Goal: Task Accomplishment & Management: Manage account settings

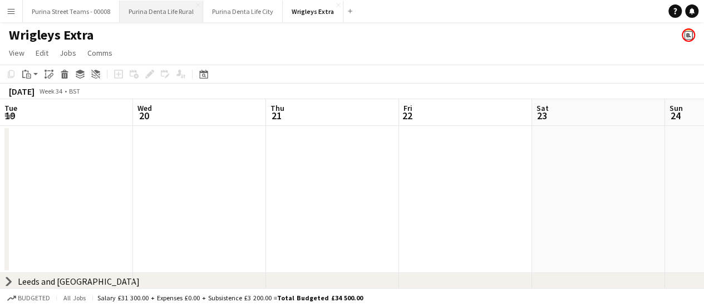
scroll to position [0, 315]
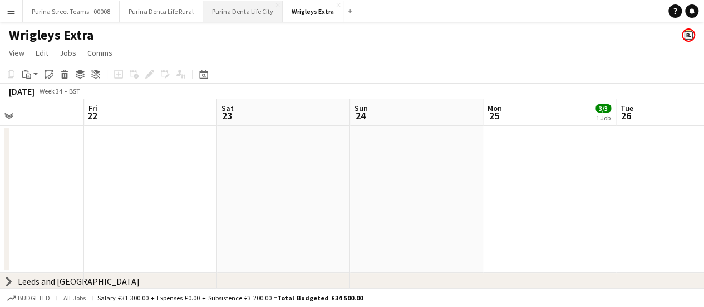
click at [243, 13] on button "Purina Denta Life City Close" at bounding box center [243, 12] width 80 height 22
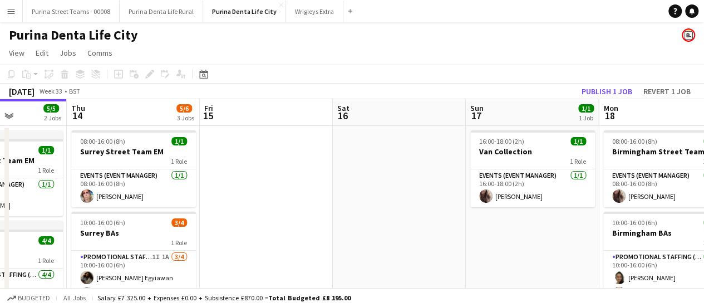
scroll to position [0, 488]
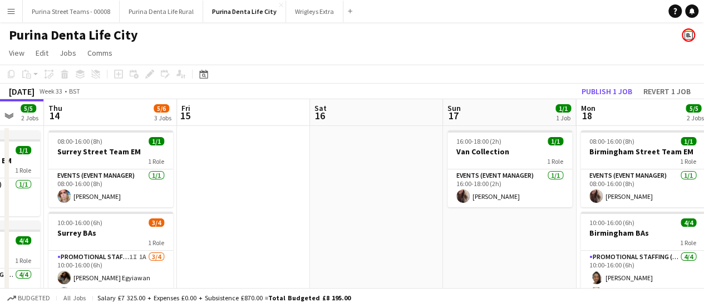
drag, startPoint x: 505, startPoint y: 228, endPoint x: 285, endPoint y: 191, distance: 222.3
click at [285, 191] on app-calendar-viewport "Sun 10 1/1 1 Job Mon 11 Tue 12 Wed 13 5/5 2 Jobs Thu 14 5/6 3 Jobs Fri 15 Sat 1…" at bounding box center [352, 276] width 704 height 354
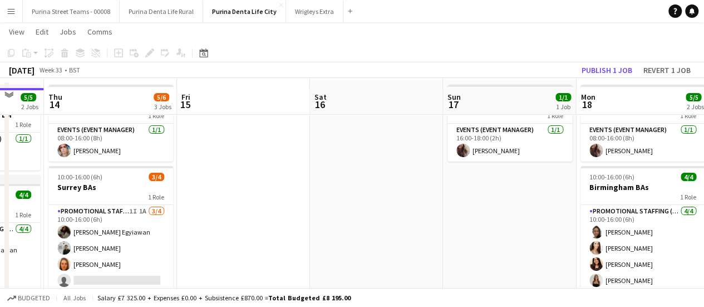
scroll to position [56, 0]
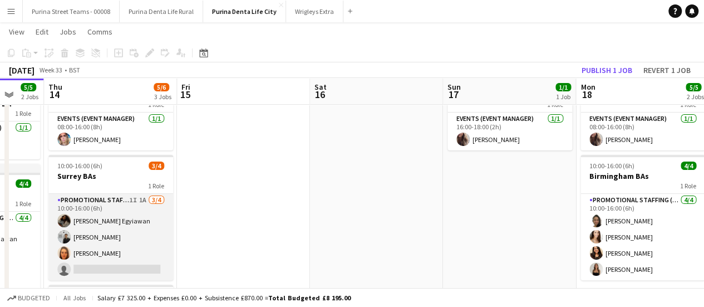
click at [110, 235] on app-card-role "Promotional Staffing (Brand Ambassadors) 1I 1A [DATE] 10:00-16:00 (6h) [PERSON_…" at bounding box center [110, 237] width 125 height 86
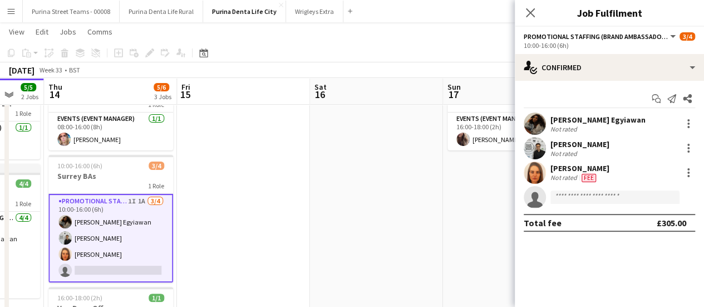
click at [575, 142] on div "[PERSON_NAME]" at bounding box center [579, 144] width 59 height 10
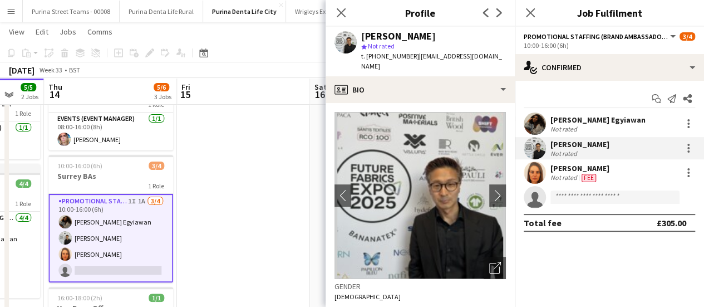
click at [434, 56] on span "| [EMAIL_ADDRESS][DOMAIN_NAME]" at bounding box center [431, 61] width 141 height 18
click at [483, 56] on span "| [EMAIL_ADDRESS][DOMAIN_NAME]" at bounding box center [431, 61] width 141 height 18
drag, startPoint x: 492, startPoint y: 56, endPoint x: 418, endPoint y: 60, distance: 74.1
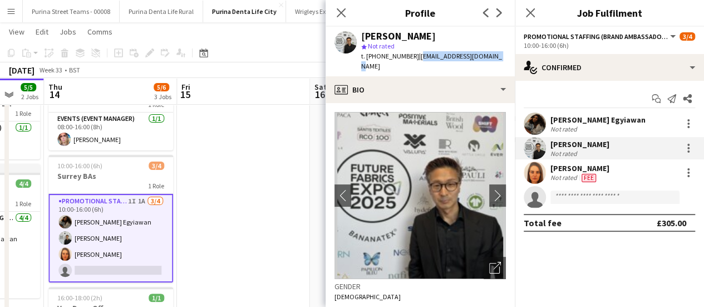
click at [418, 60] on div "[PERSON_NAME] star Not rated t. [PHONE_NUMBER] | [EMAIL_ADDRESS][DOMAIN_NAME]" at bounding box center [419, 52] width 189 height 50
copy span "[EMAIL_ADDRESS][DOMAIN_NAME]"
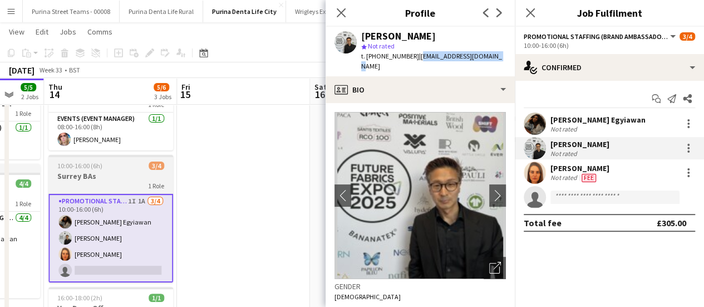
click at [141, 182] on div "1 Role" at bounding box center [110, 185] width 125 height 9
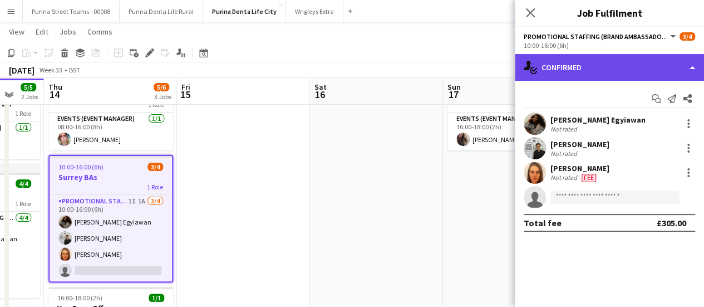
click at [693, 67] on div "single-neutral-actions-check-2 Confirmed" at bounding box center [609, 67] width 189 height 27
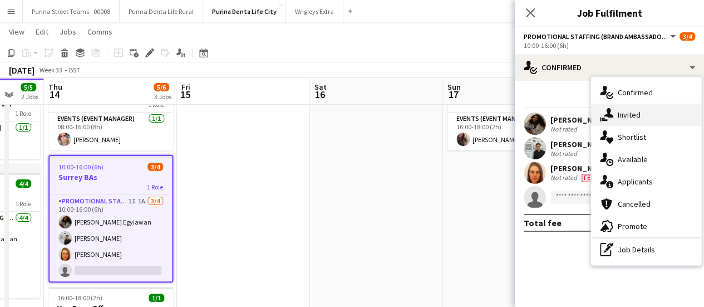
click at [671, 125] on div "single-neutral-actions-share-1 Invited" at bounding box center [646, 114] width 110 height 22
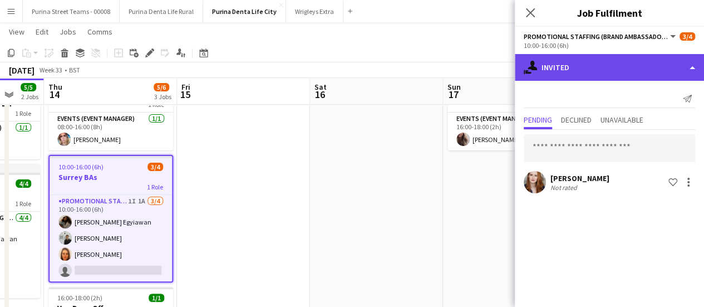
click at [685, 73] on div "single-neutral-actions-share-1 Invited" at bounding box center [609, 67] width 189 height 27
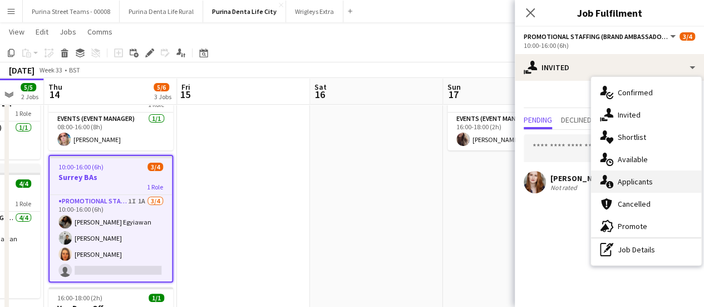
click at [653, 176] on div "single-neutral-actions-information Applicants" at bounding box center [646, 181] width 110 height 22
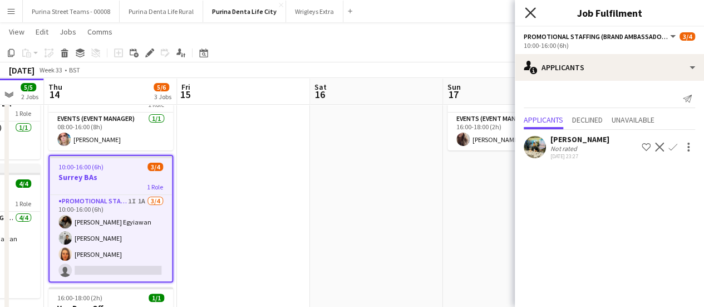
click at [528, 13] on icon "Close pop-in" at bounding box center [530, 12] width 11 height 11
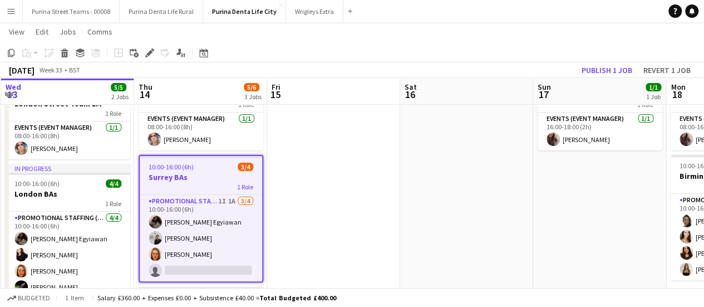
drag, startPoint x: 371, startPoint y: 181, endPoint x: 485, endPoint y: 141, distance: 121.4
click at [461, 177] on app-calendar-viewport "Sun 10 1/1 1 Job Mon 11 Tue 12 Wed 13 5/5 2 Jobs Thu 14 5/6 3 Jobs Fri 15 Sat 1…" at bounding box center [352, 192] width 704 height 408
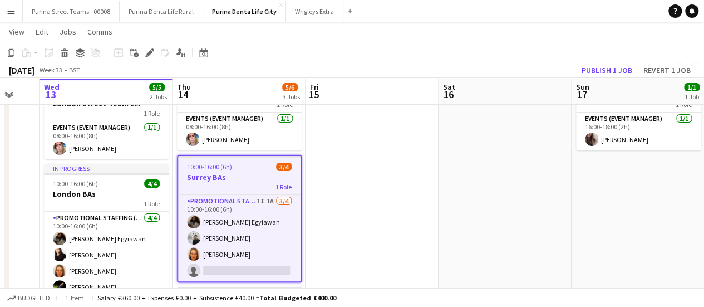
drag, startPoint x: 387, startPoint y: 188, endPoint x: 413, endPoint y: 190, distance: 26.2
click at [413, 190] on app-calendar-viewport "Sun 10 1/1 1 Job Mon 11 Tue 12 Wed 13 5/5 2 Jobs Thu 14 5/6 3 Jobs Fri 15 Sat 1…" at bounding box center [352, 192] width 704 height 408
click at [72, 11] on button "Purina Street Teams - 00008 Close" at bounding box center [71, 12] width 97 height 22
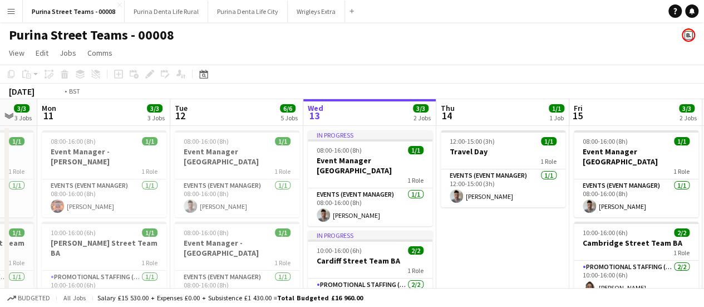
drag, startPoint x: 328, startPoint y: 253, endPoint x: 499, endPoint y: 236, distance: 171.1
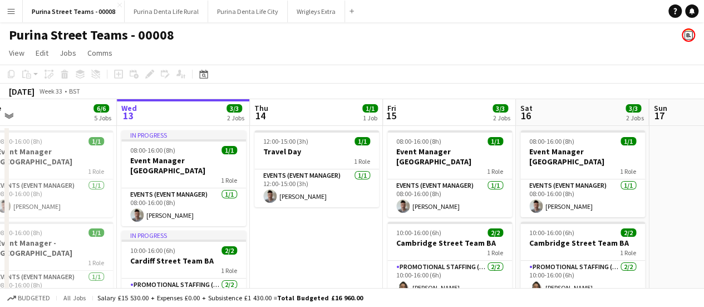
drag, startPoint x: 310, startPoint y: 231, endPoint x: 292, endPoint y: 224, distance: 20.1
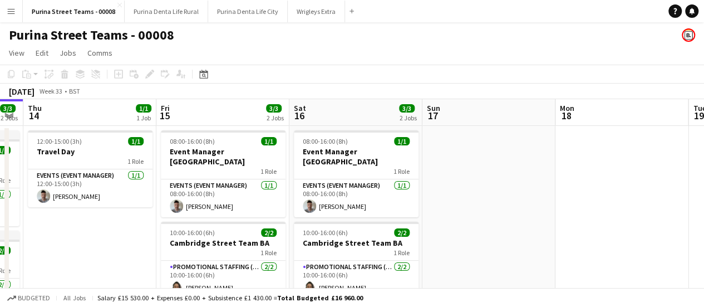
drag, startPoint x: 304, startPoint y: 226, endPoint x: 127, endPoint y: 225, distance: 176.4
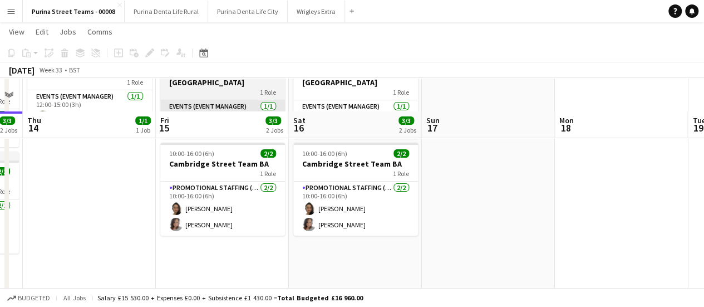
scroll to position [111, 0]
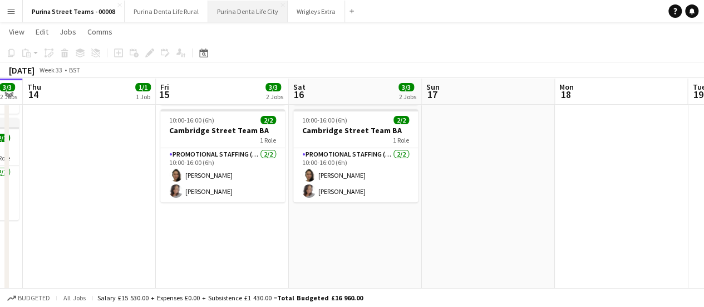
click at [235, 9] on button "Purina Denta Life City Close" at bounding box center [248, 12] width 80 height 22
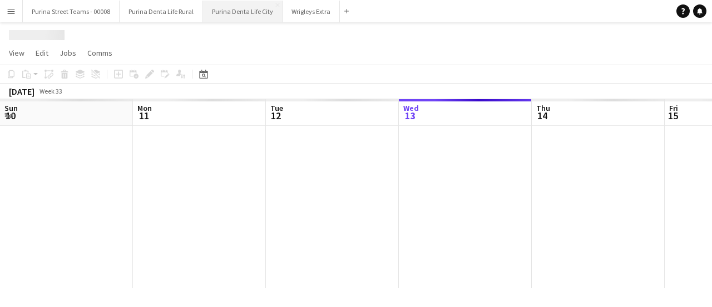
scroll to position [0, 266]
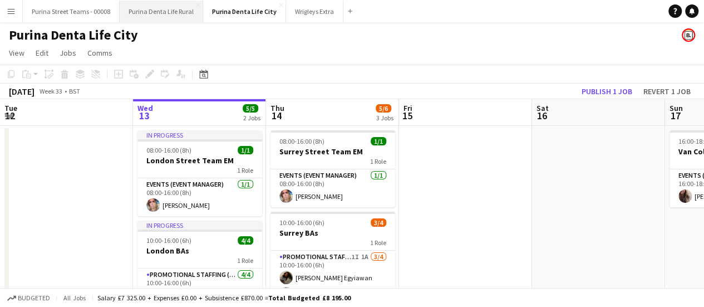
click at [152, 14] on button "Purina Denta Life Rural Close" at bounding box center [161, 12] width 83 height 22
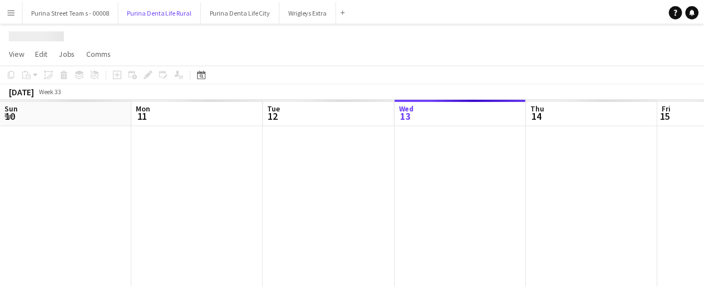
scroll to position [0, 266]
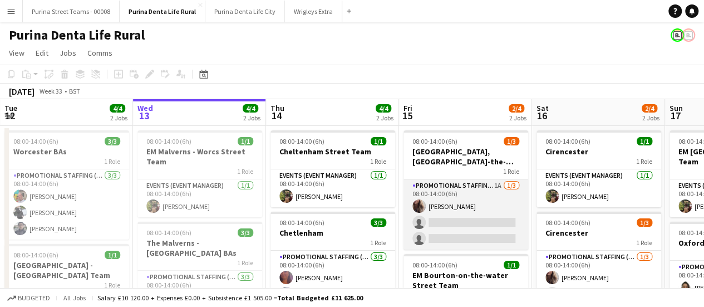
click at [456, 185] on app-card-role "Promotional Staffing (Brand Ambassadors) 1A [DATE] 08:00-14:00 (6h) [PERSON_NAM…" at bounding box center [465, 214] width 125 height 70
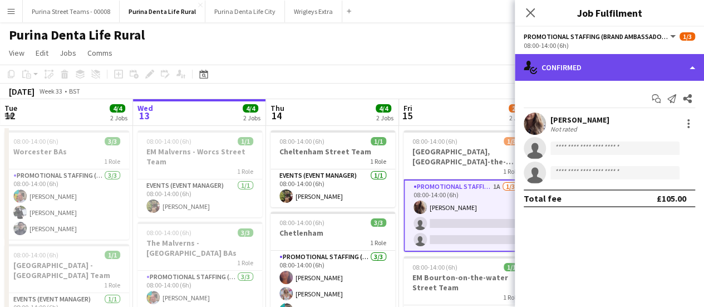
click at [693, 64] on div "single-neutral-actions-check-2 Confirmed" at bounding box center [609, 67] width 189 height 27
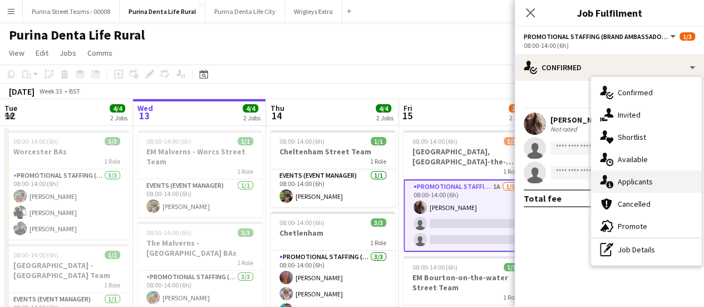
click at [638, 183] on div "single-neutral-actions-information Applicants" at bounding box center [646, 181] width 110 height 22
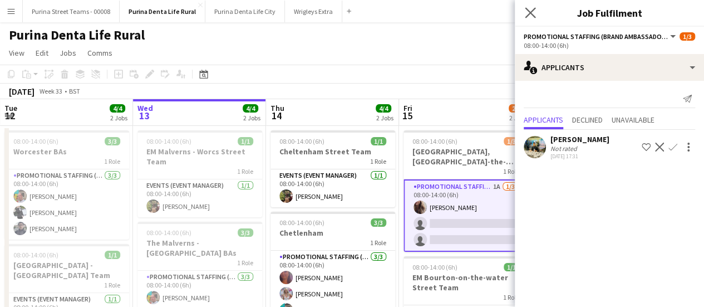
click at [535, 10] on app-icon "Close pop-in" at bounding box center [530, 13] width 16 height 16
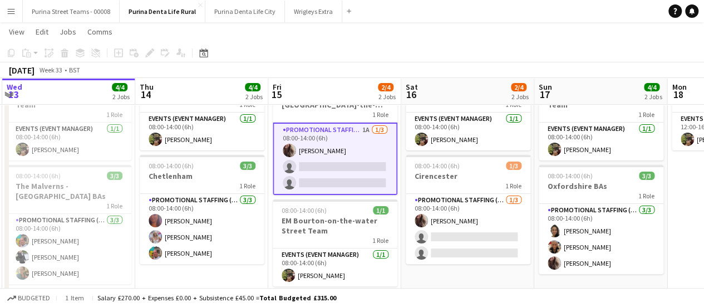
scroll to position [0, 448]
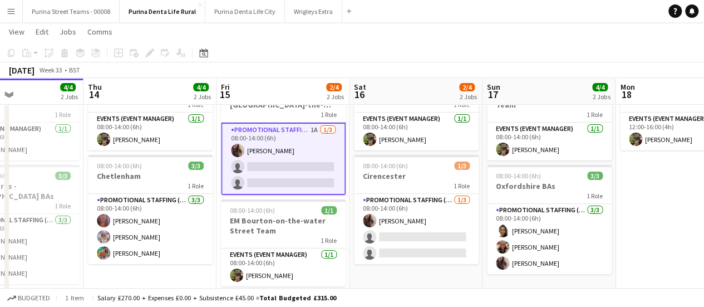
drag, startPoint x: 601, startPoint y: 274, endPoint x: 419, endPoint y: 257, distance: 183.3
click at [419, 257] on app-calendar-viewport "Sun 10 3/4 2 Jobs Mon 11 1/1 1 Job Tue 12 4/4 2 Jobs Wed 13 4/4 2 Jobs Thu 14 4…" at bounding box center [352, 148] width 704 height 320
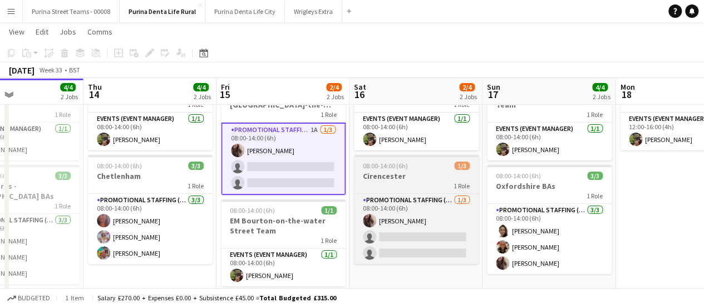
click at [441, 182] on div "1 Role" at bounding box center [416, 185] width 125 height 9
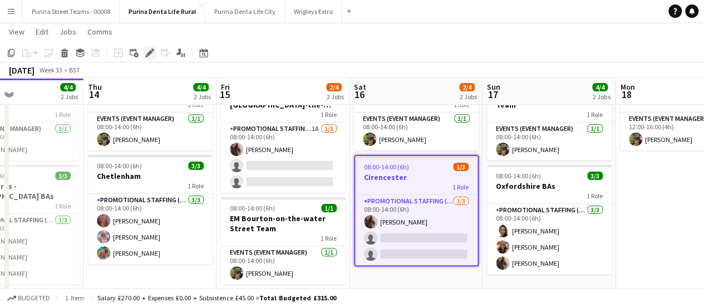
click at [150, 51] on icon at bounding box center [149, 53] width 6 height 6
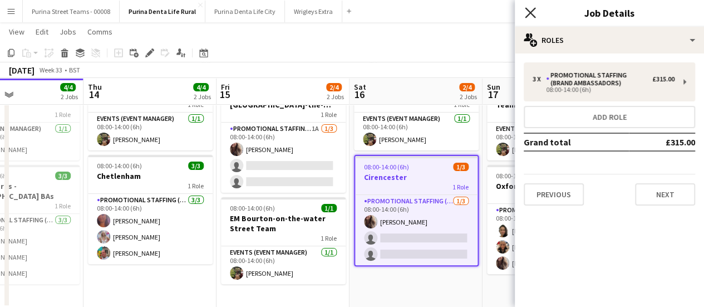
click at [530, 12] on icon at bounding box center [530, 12] width 11 height 11
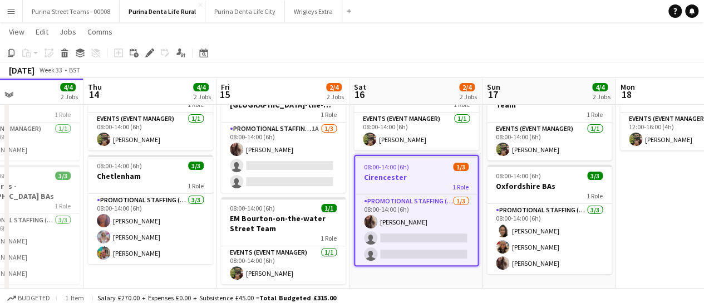
click at [531, 279] on app-date-cell "08:00-14:00 (6h) 1/1 EM [GEOGRAPHIC_DATA] Team 1 Role Events (Event Manager) [D…" at bounding box center [548, 188] width 133 height 239
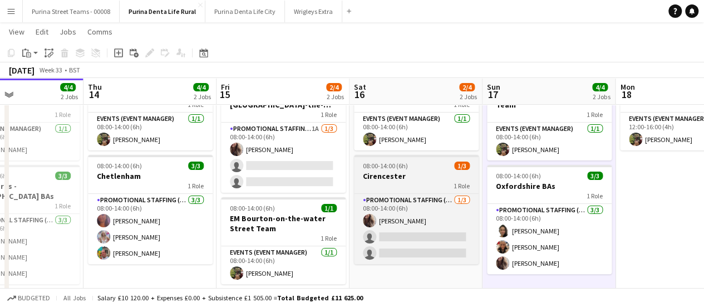
click at [405, 184] on div "1 Role" at bounding box center [416, 185] width 125 height 9
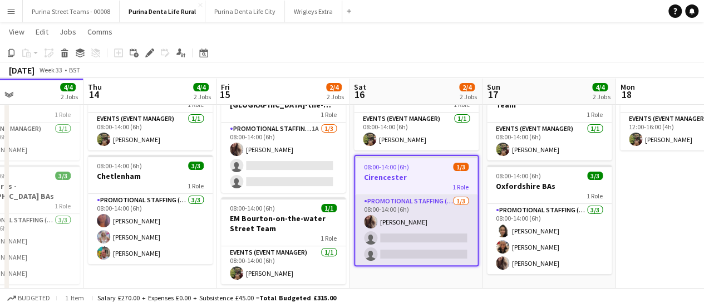
click at [405, 220] on app-card-role "Promotional Staffing (Brand Ambassadors) [DATE] 08:00-14:00 (6h) [PERSON_NAME] …" at bounding box center [416, 230] width 122 height 70
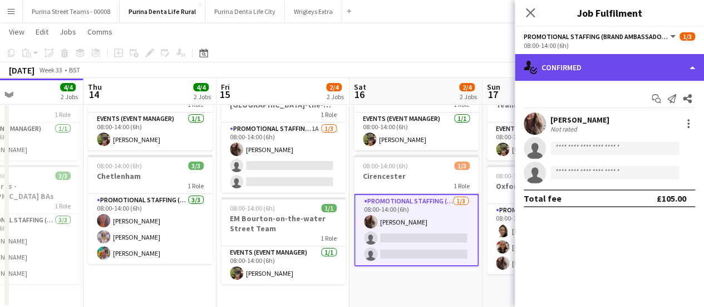
click at [630, 61] on div "single-neutral-actions-check-2 Confirmed" at bounding box center [609, 67] width 189 height 27
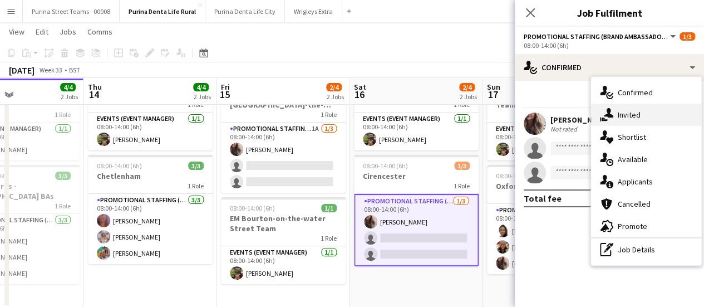
click at [635, 111] on div "single-neutral-actions-share-1 Invited" at bounding box center [646, 114] width 110 height 22
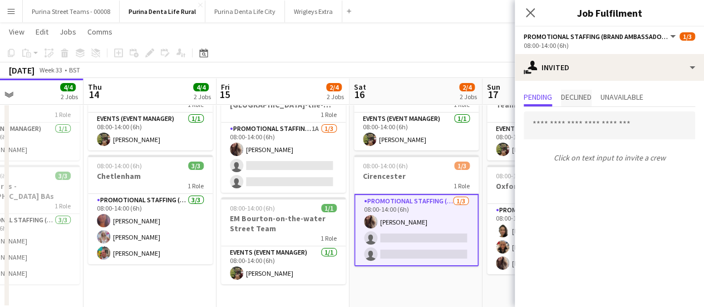
click at [581, 95] on span "Declined" at bounding box center [576, 97] width 31 height 8
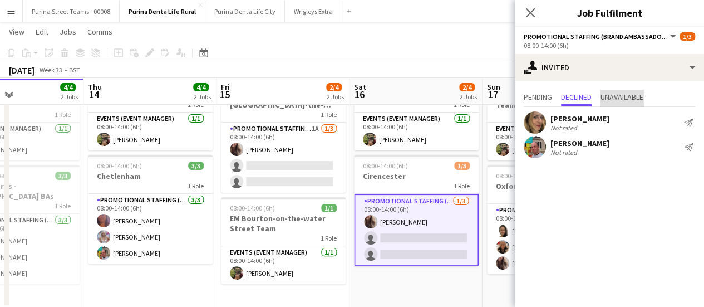
click at [619, 95] on span "Unavailable" at bounding box center [621, 97] width 43 height 8
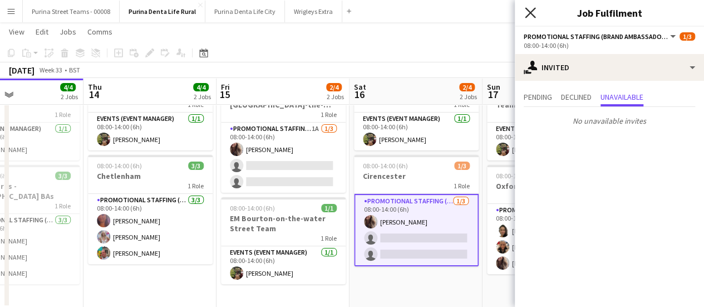
click at [530, 16] on icon "Close pop-in" at bounding box center [530, 12] width 11 height 11
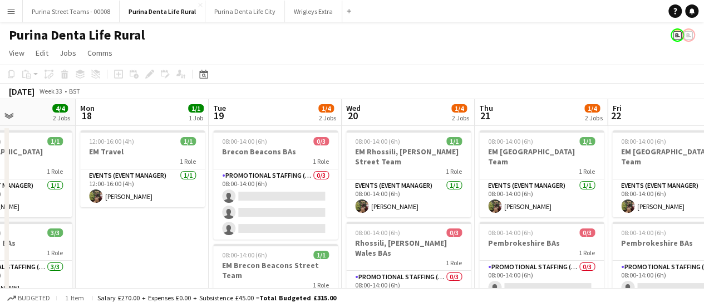
scroll to position [0, 322]
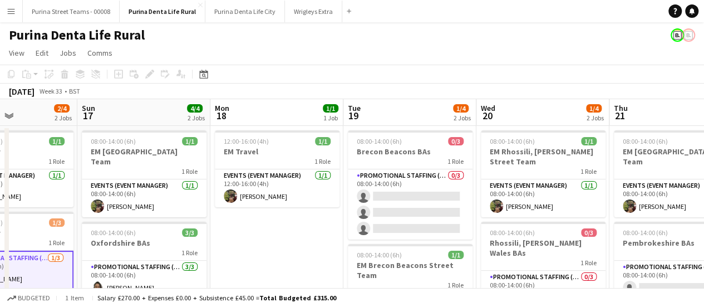
drag, startPoint x: 588, startPoint y: 249, endPoint x: 183, endPoint y: 245, distance: 405.1
click at [183, 245] on app-calendar-viewport "Thu 14 4/4 2 Jobs Fri 15 2/4 2 Jobs Sat 16 2/4 2 Jobs Sun 17 4/4 2 Jobs Mon 18 …" at bounding box center [352, 231] width 704 height 265
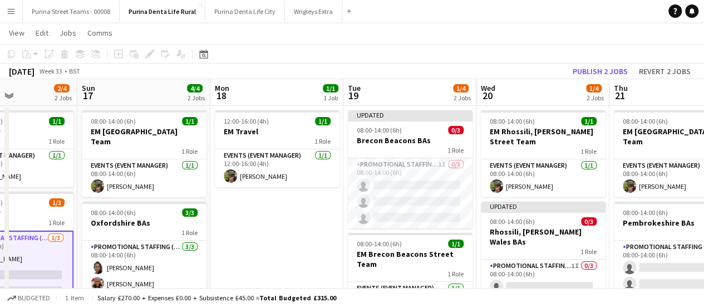
scroll to position [0, 321]
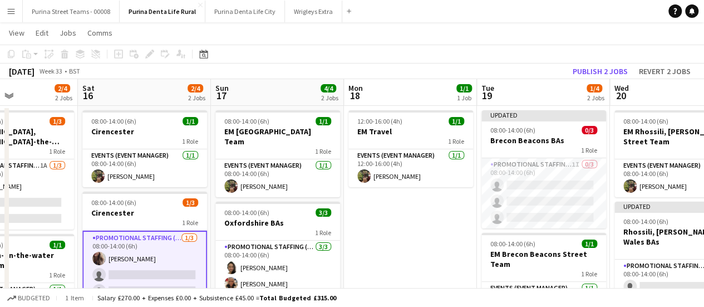
drag, startPoint x: 275, startPoint y: 259, endPoint x: 408, endPoint y: 258, distance: 133.5
click at [408, 258] on app-calendar-viewport "Wed 13 4/4 2 Jobs Thu 14 4/4 2 Jobs Fri 15 2/4 2 Jobs Sat 16 2/4 2 Jobs Sun 17 …" at bounding box center [352, 211] width 704 height 265
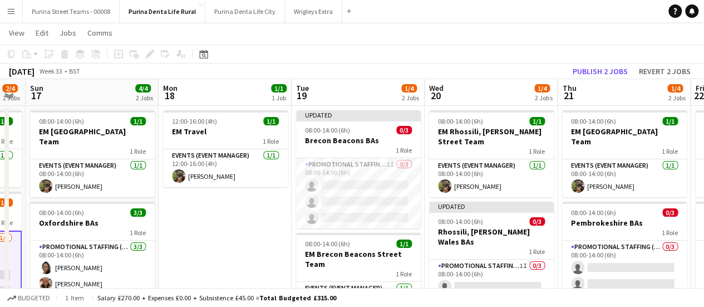
scroll to position [0, 361]
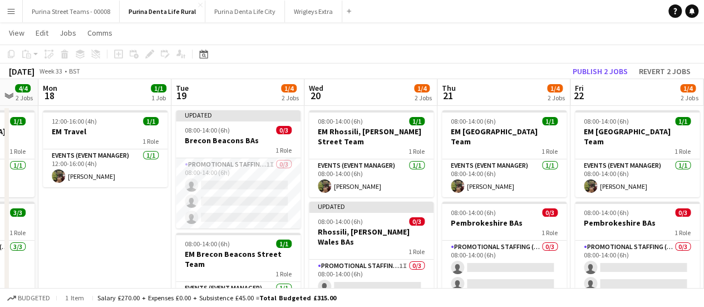
drag, startPoint x: 442, startPoint y: 239, endPoint x: 137, endPoint y: 239, distance: 305.5
click at [137, 239] on app-calendar-viewport "Fri 15 2/4 2 Jobs Sat 16 2/4 2 Jobs Sun 17 4/4 2 Jobs Mon 18 1/1 1 Job Tue 19 1…" at bounding box center [352, 211] width 704 height 265
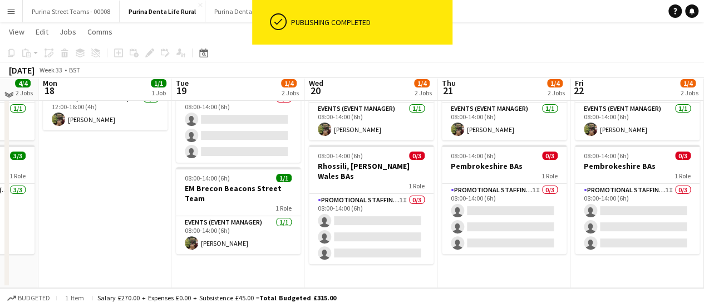
scroll to position [20, 0]
